Goal: Task Accomplishment & Management: Use online tool/utility

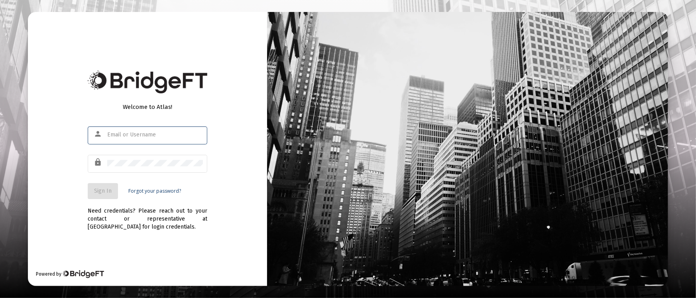
type input "[PERSON_NAME][EMAIL_ADDRESS][DOMAIN_NAME]"
click at [105, 188] on span "Sign In" at bounding box center [103, 190] width 18 height 7
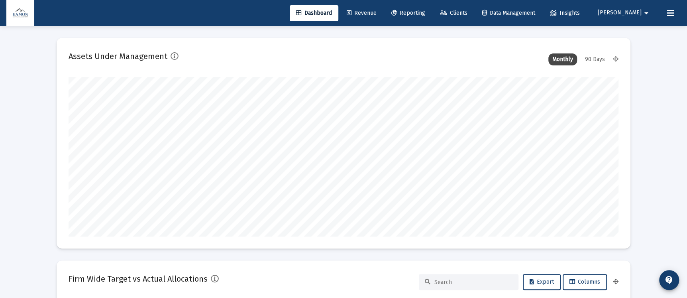
scroll to position [159, 296]
click at [432, 6] on link "Reporting" at bounding box center [408, 13] width 47 height 16
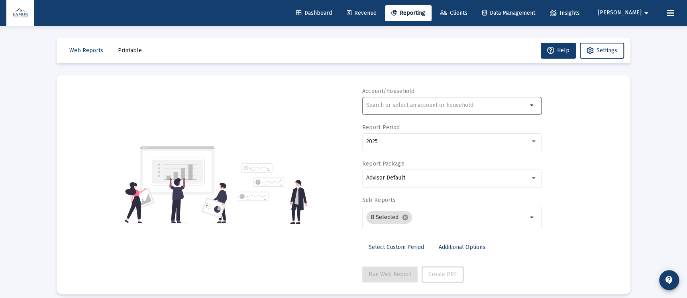
click at [437, 100] on div at bounding box center [446, 105] width 161 height 20
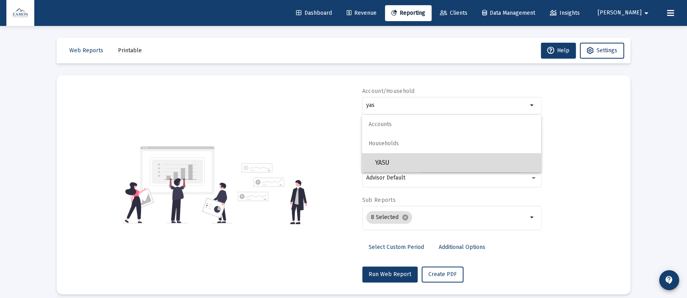
click at [380, 167] on span "YASU" at bounding box center [455, 162] width 160 height 19
type input "YASU"
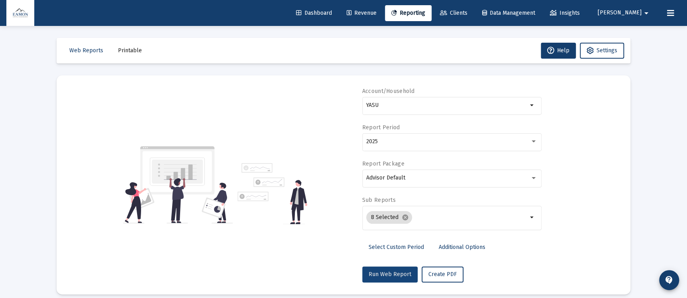
click at [395, 271] on span "Run Web Report" at bounding box center [390, 274] width 43 height 7
select select "View all"
